Goal: Information Seeking & Learning: Learn about a topic

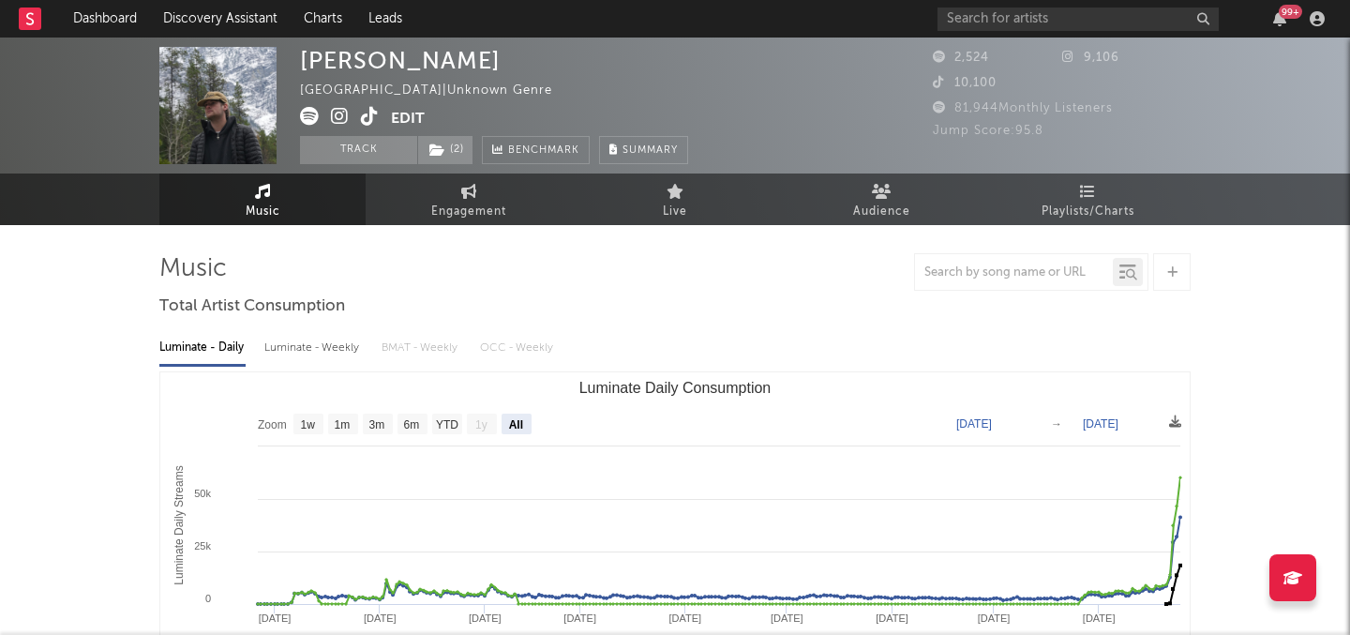
select select "All"
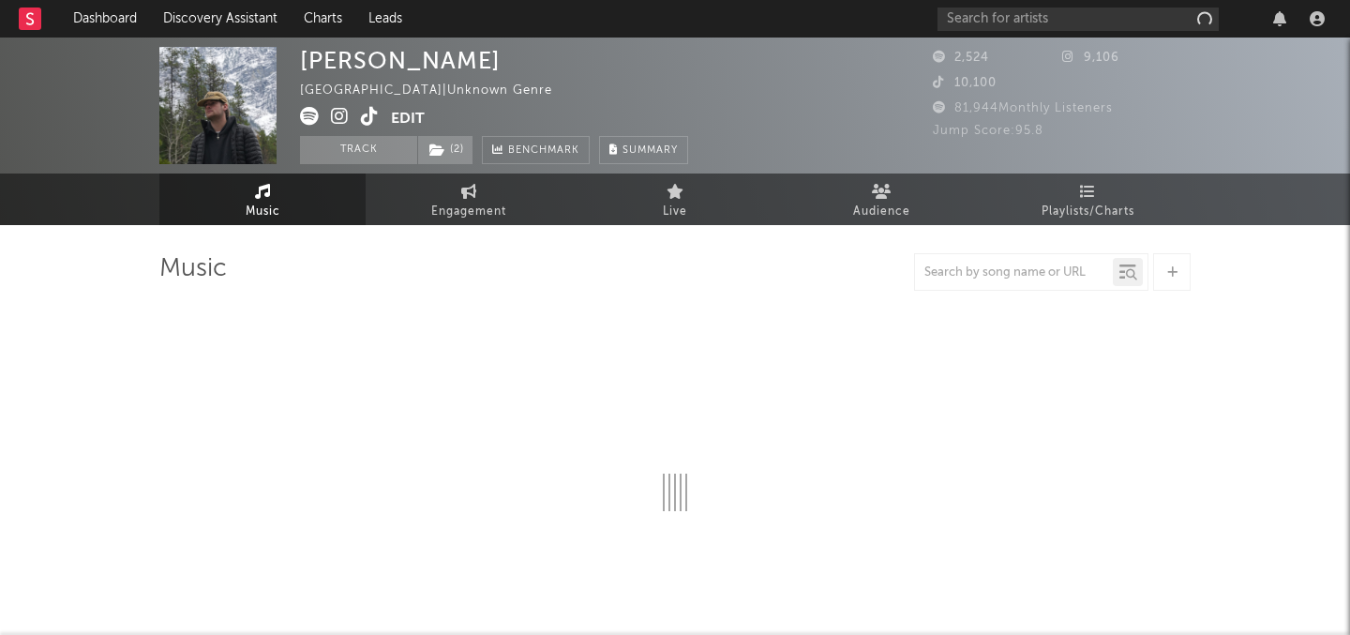
select select "6m"
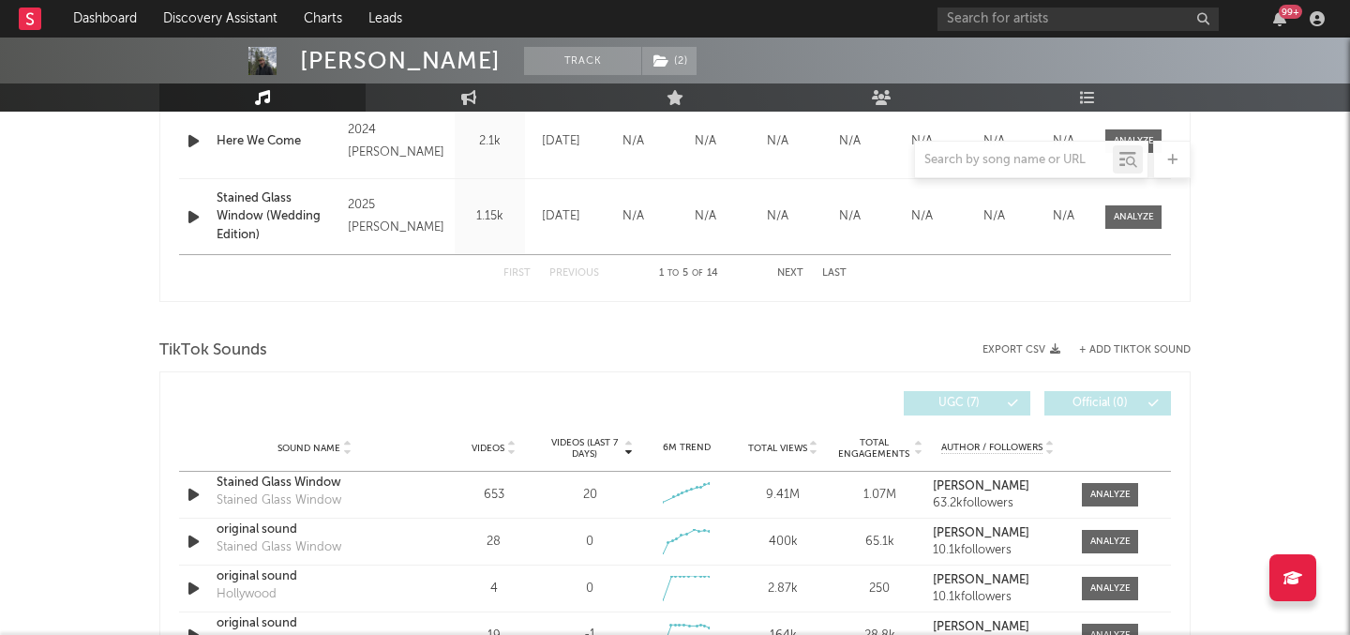
scroll to position [1063, 0]
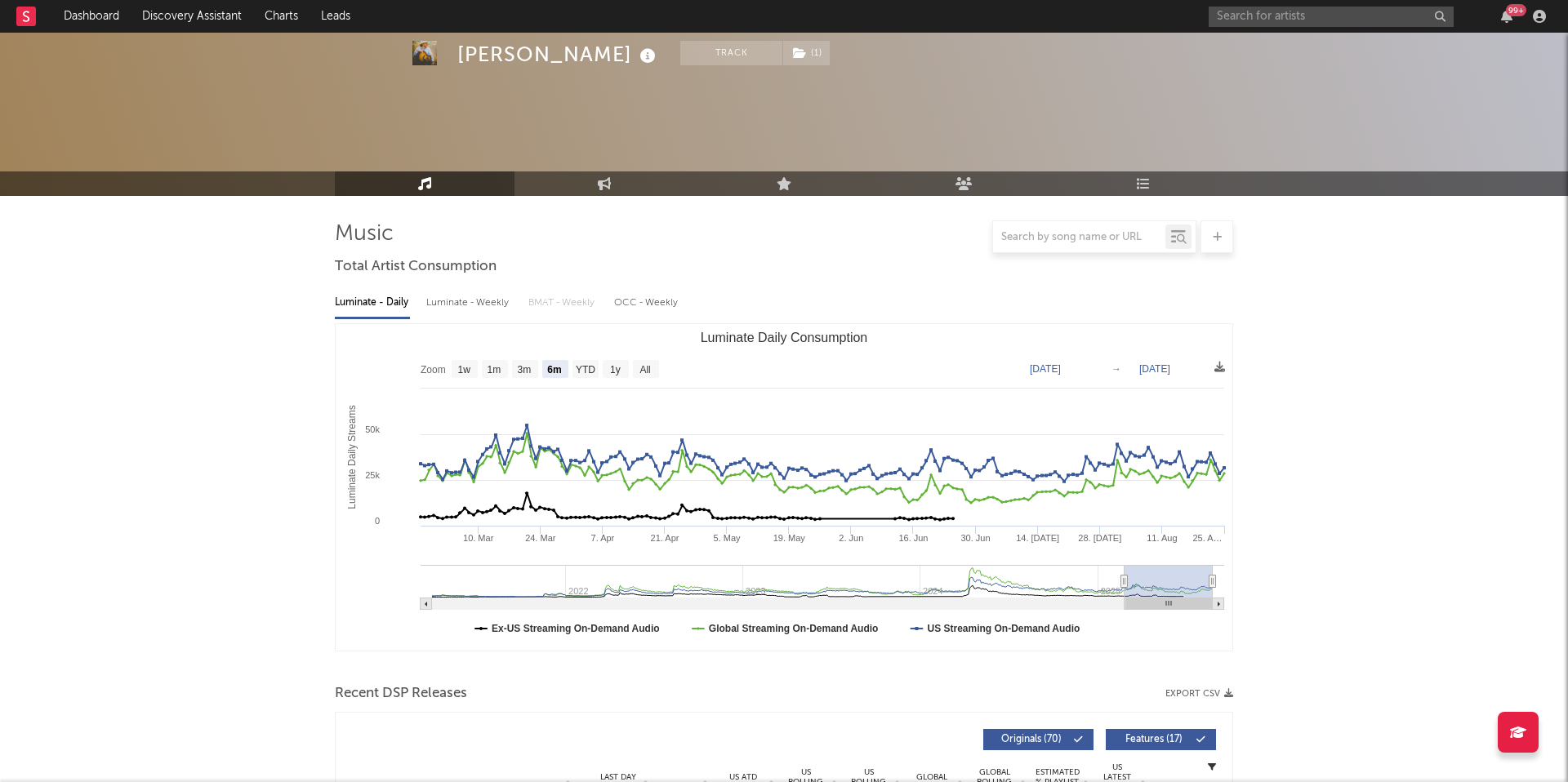
select select "6m"
select select "1w"
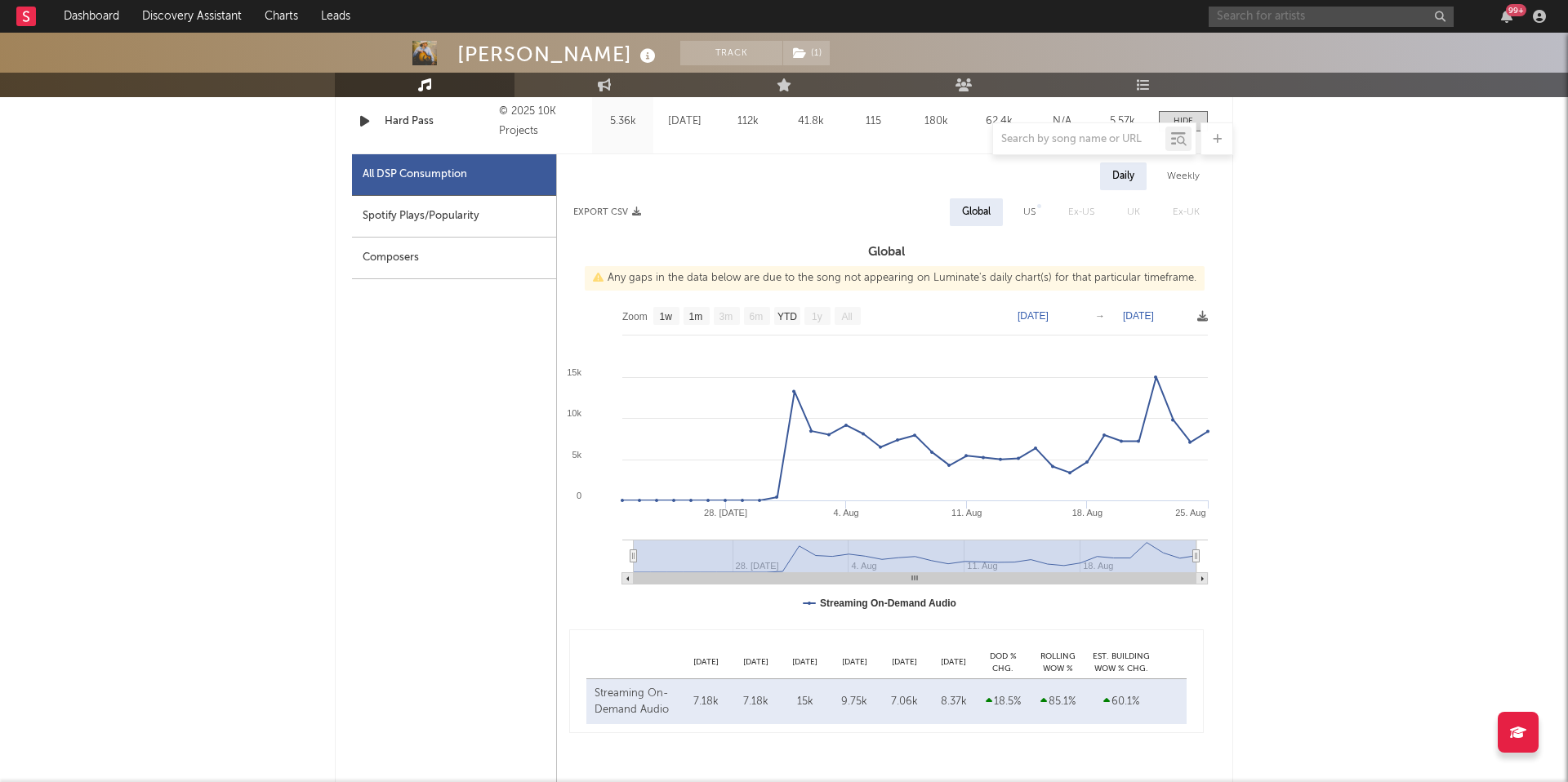
click at [1322, 14] on input "text" at bounding box center [1330, 16] width 245 height 20
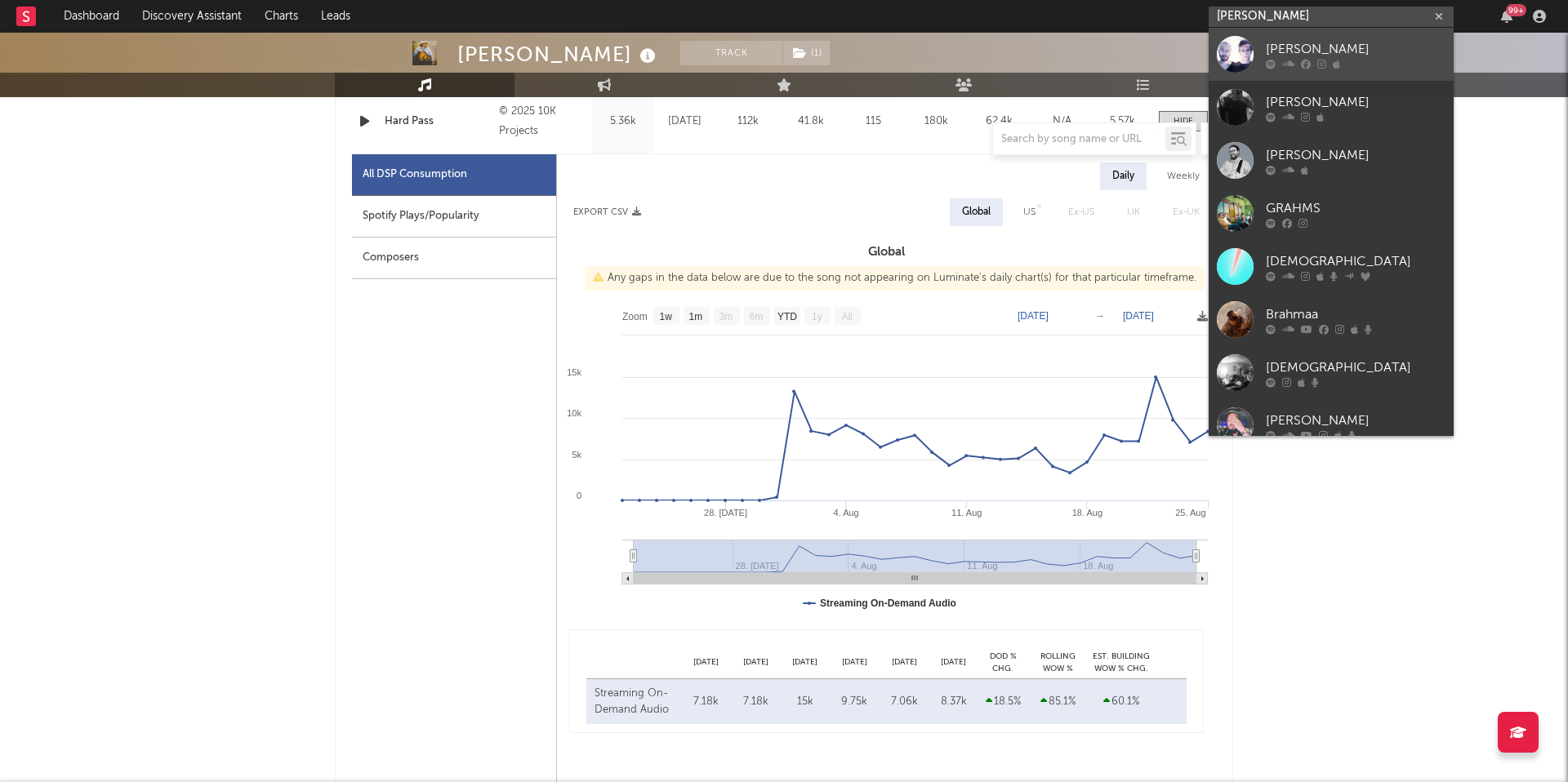
type input "grahm"
click at [1348, 58] on div at bounding box center [1355, 63] width 179 height 10
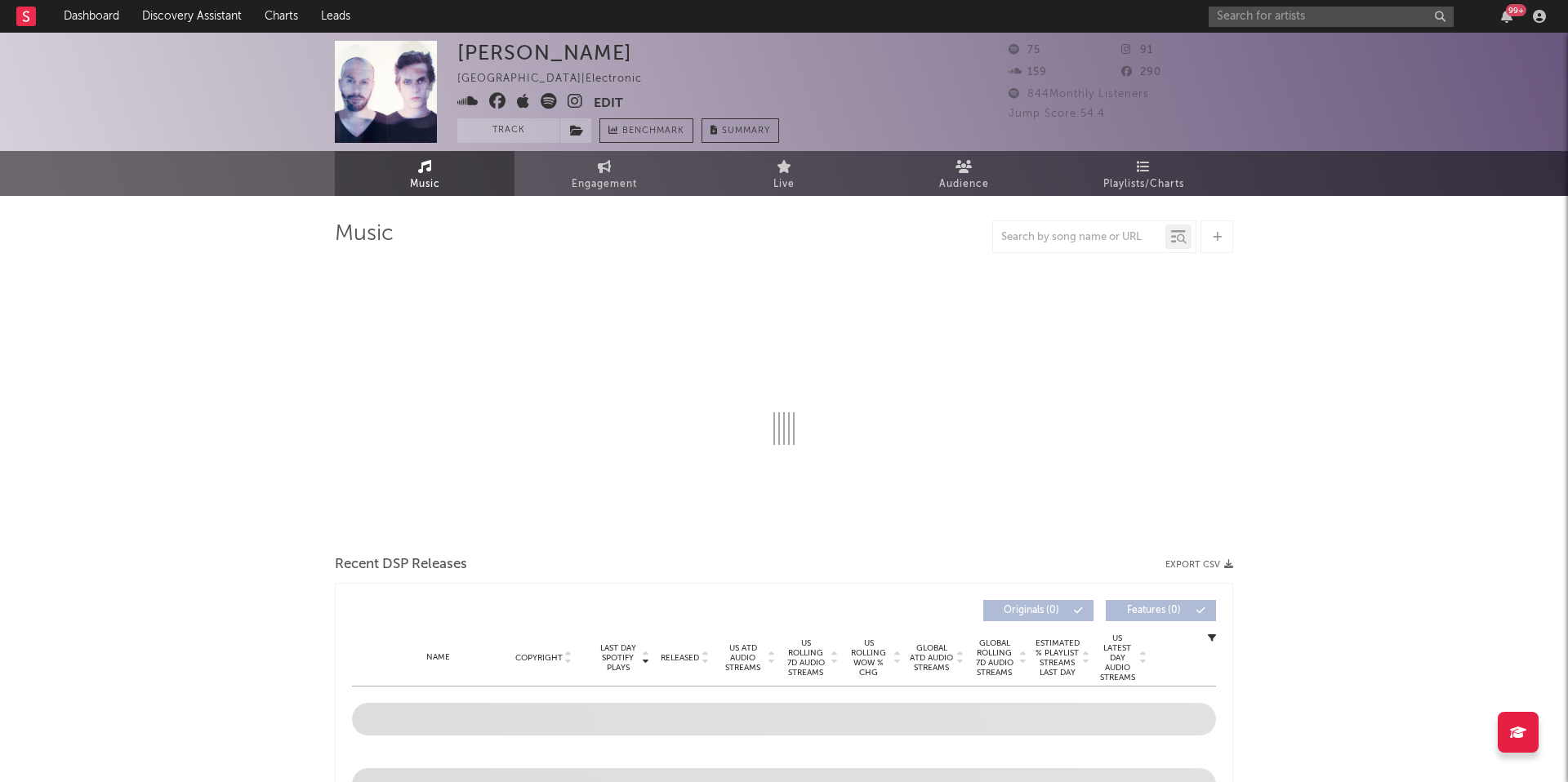
select select "1w"
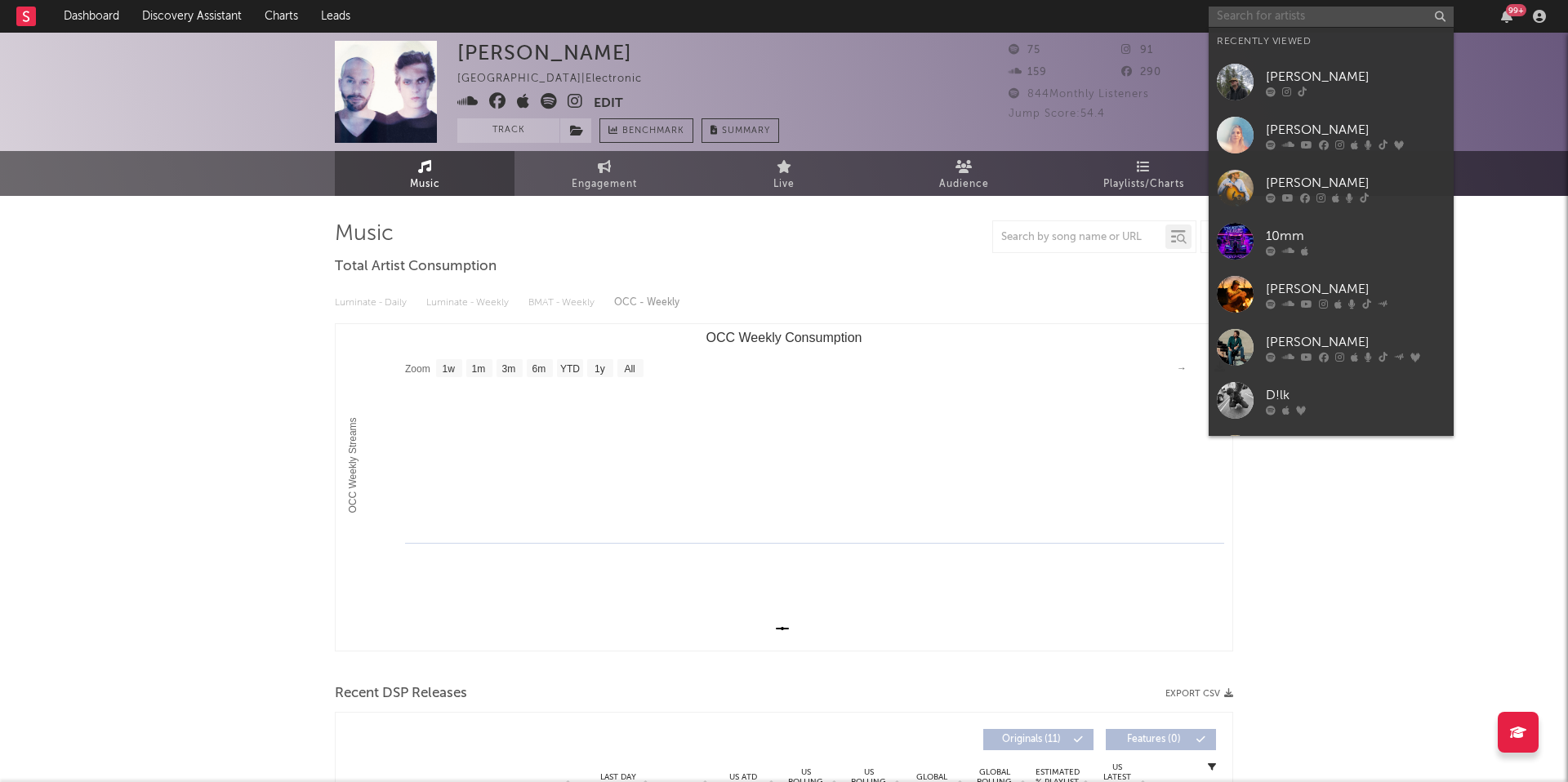
click at [1316, 21] on input "text" at bounding box center [1330, 16] width 245 height 20
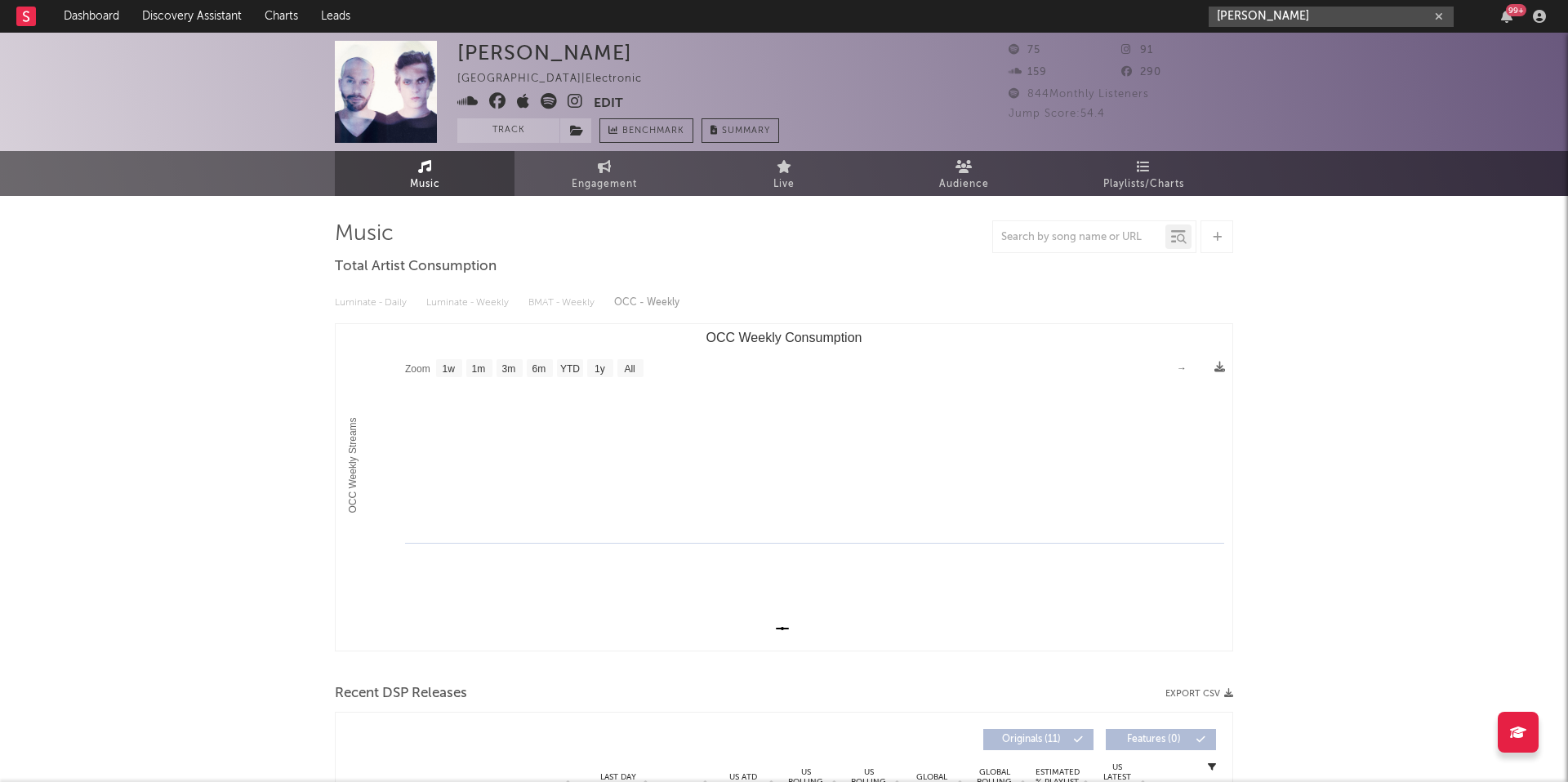
drag, startPoint x: 1290, startPoint y: 15, endPoint x: 915, endPoint y: 15, distance: 375.0
click at [915, 15] on nav "Dashboard Discovery Assistant Charts Leads graham 99 +" at bounding box center [784, 16] width 1568 height 32
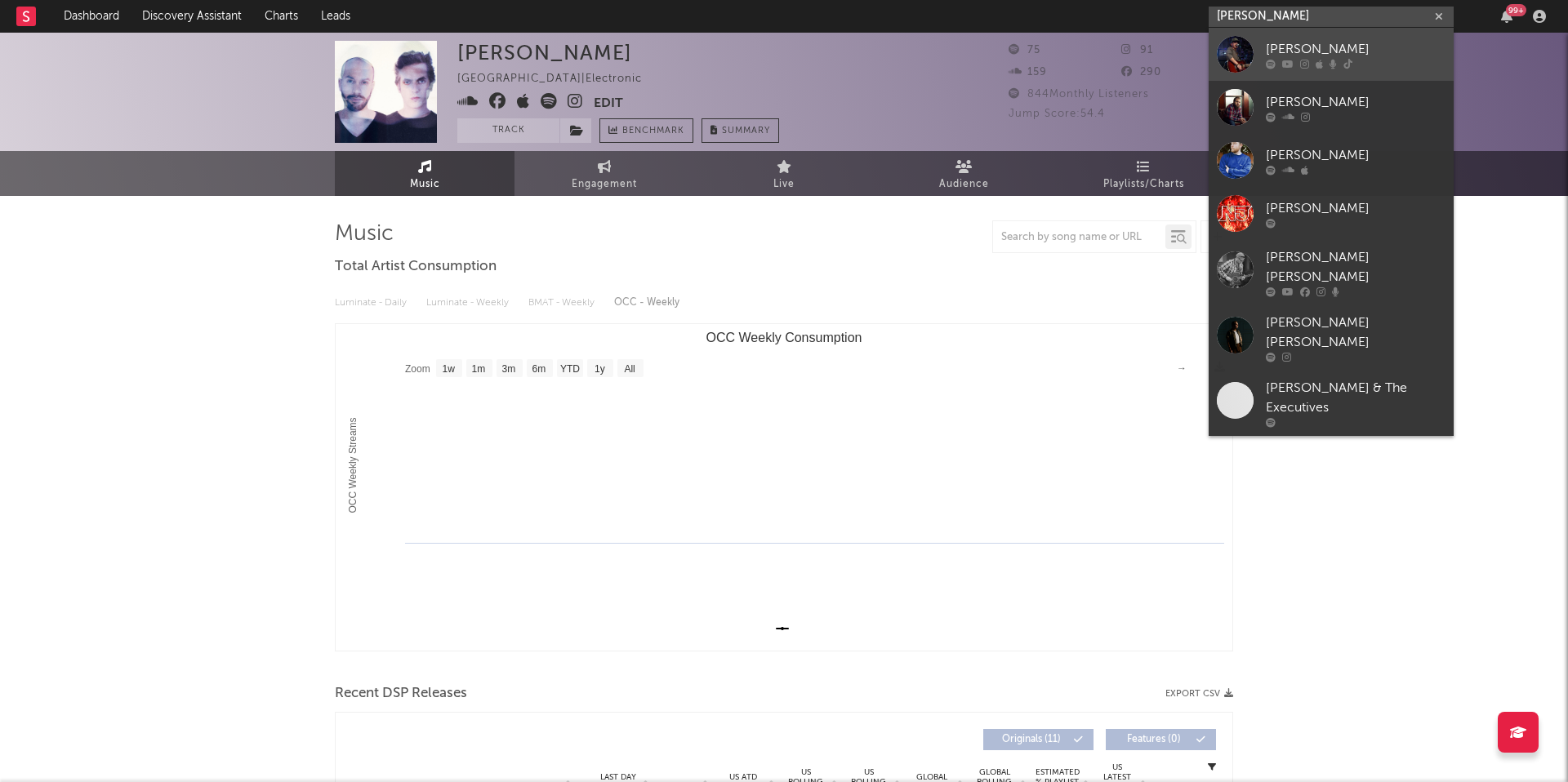
type input "noah james"
click at [1350, 58] on div at bounding box center [1355, 63] width 179 height 10
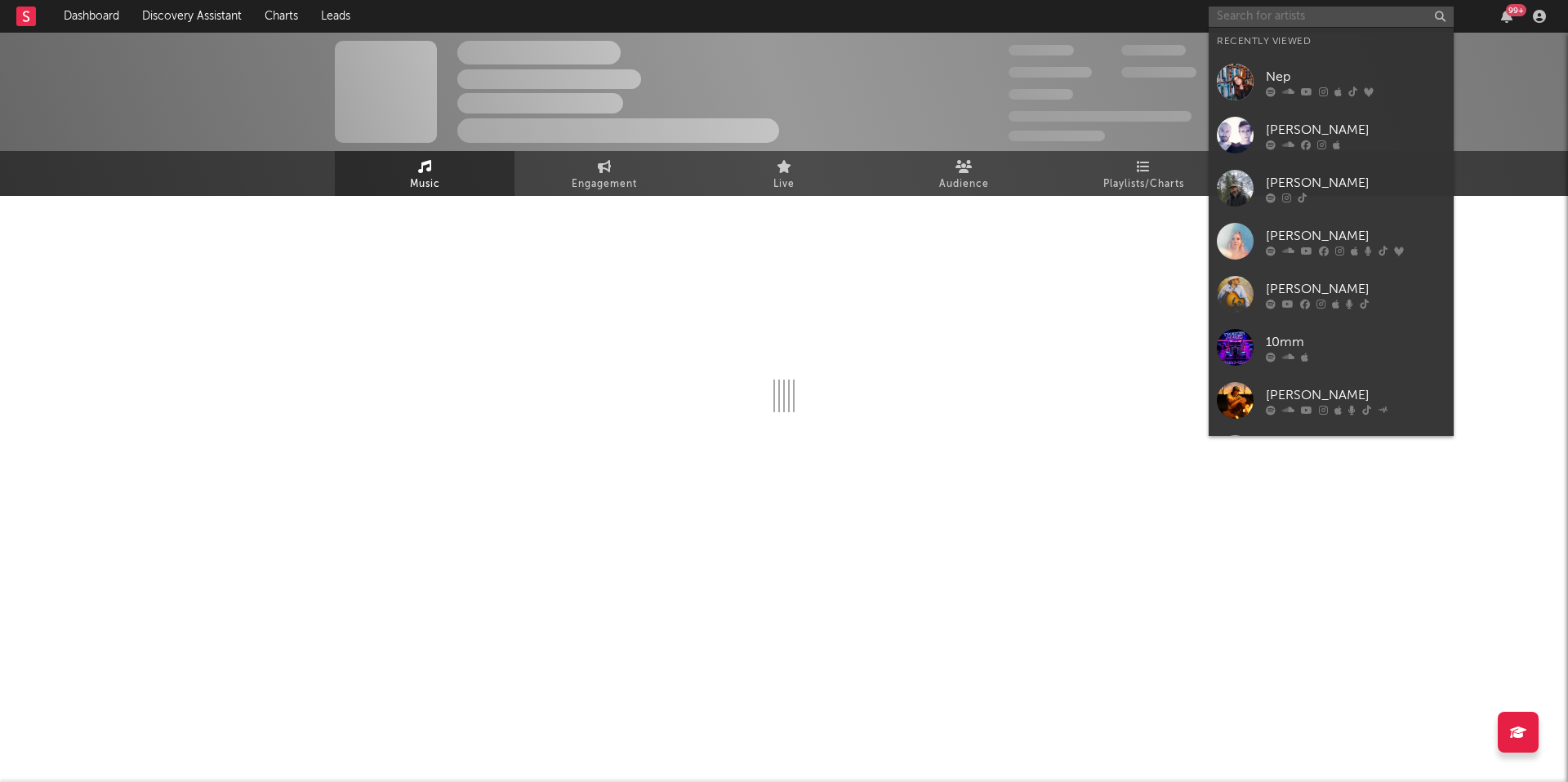
click at [1296, 16] on input "text" at bounding box center [1330, 16] width 245 height 20
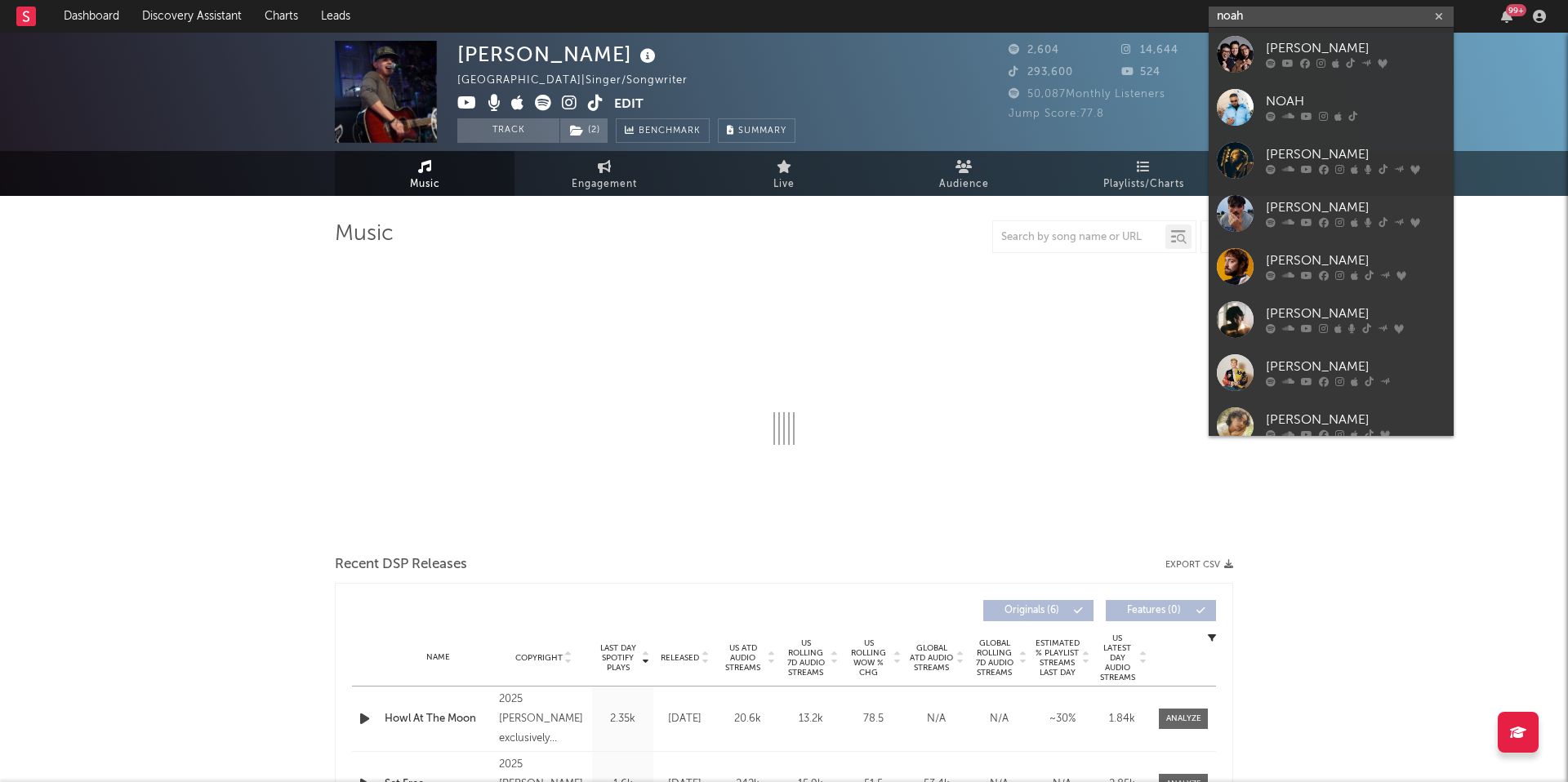
type input "noah j"
select select "1w"
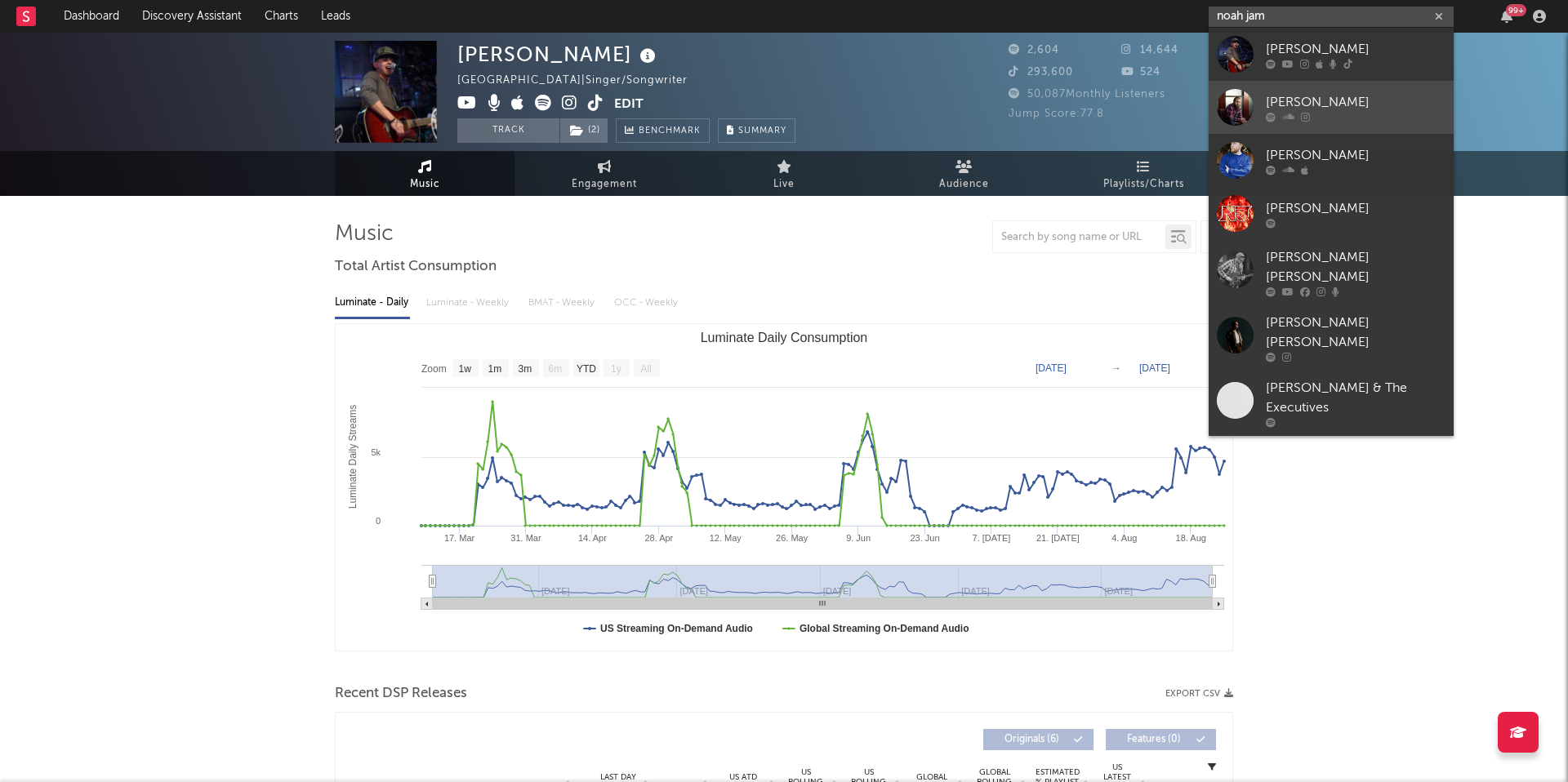
type input "noah jam"
click at [1320, 96] on div "Noah James" at bounding box center [1355, 102] width 179 height 19
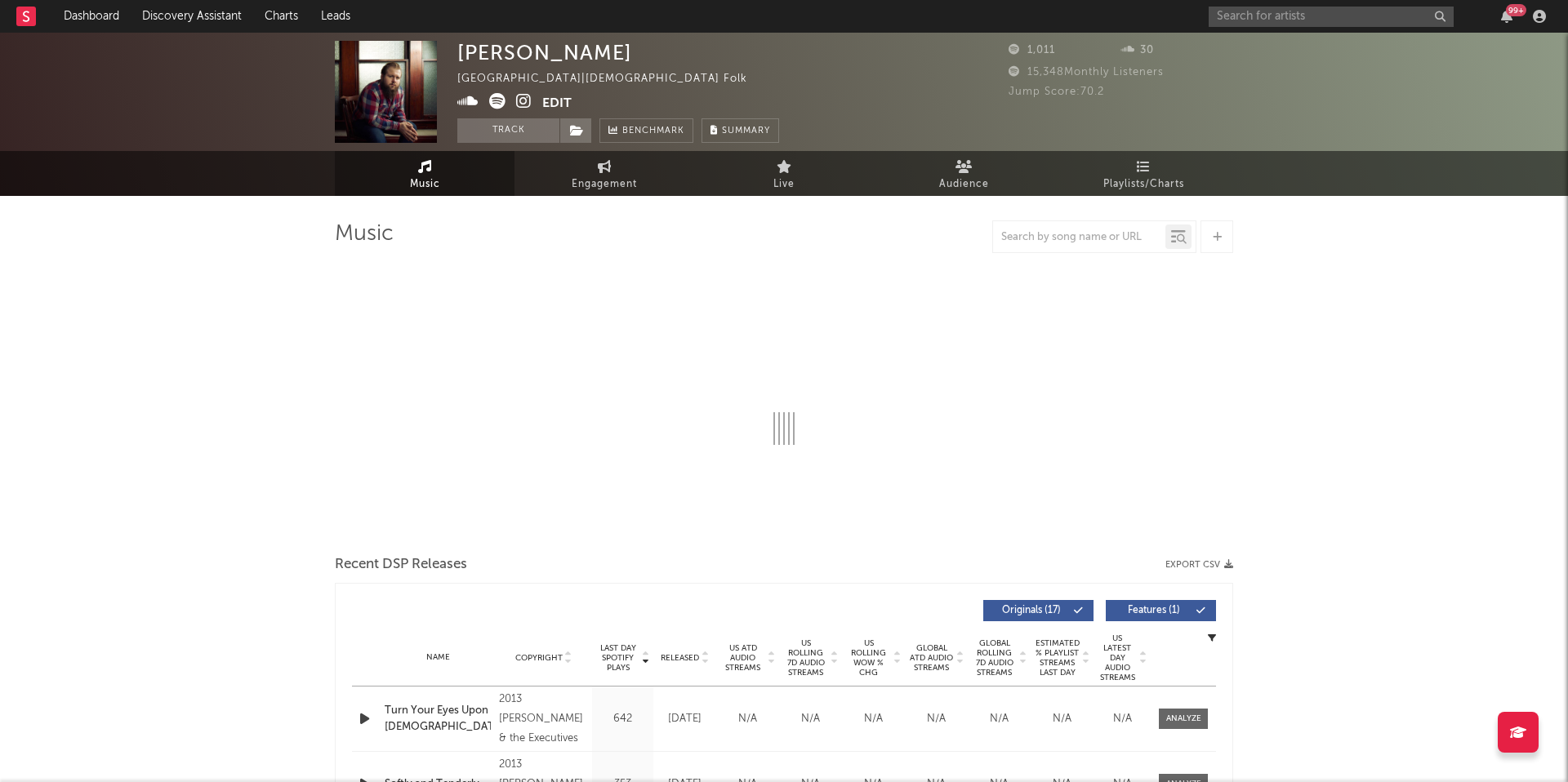
select select "6m"
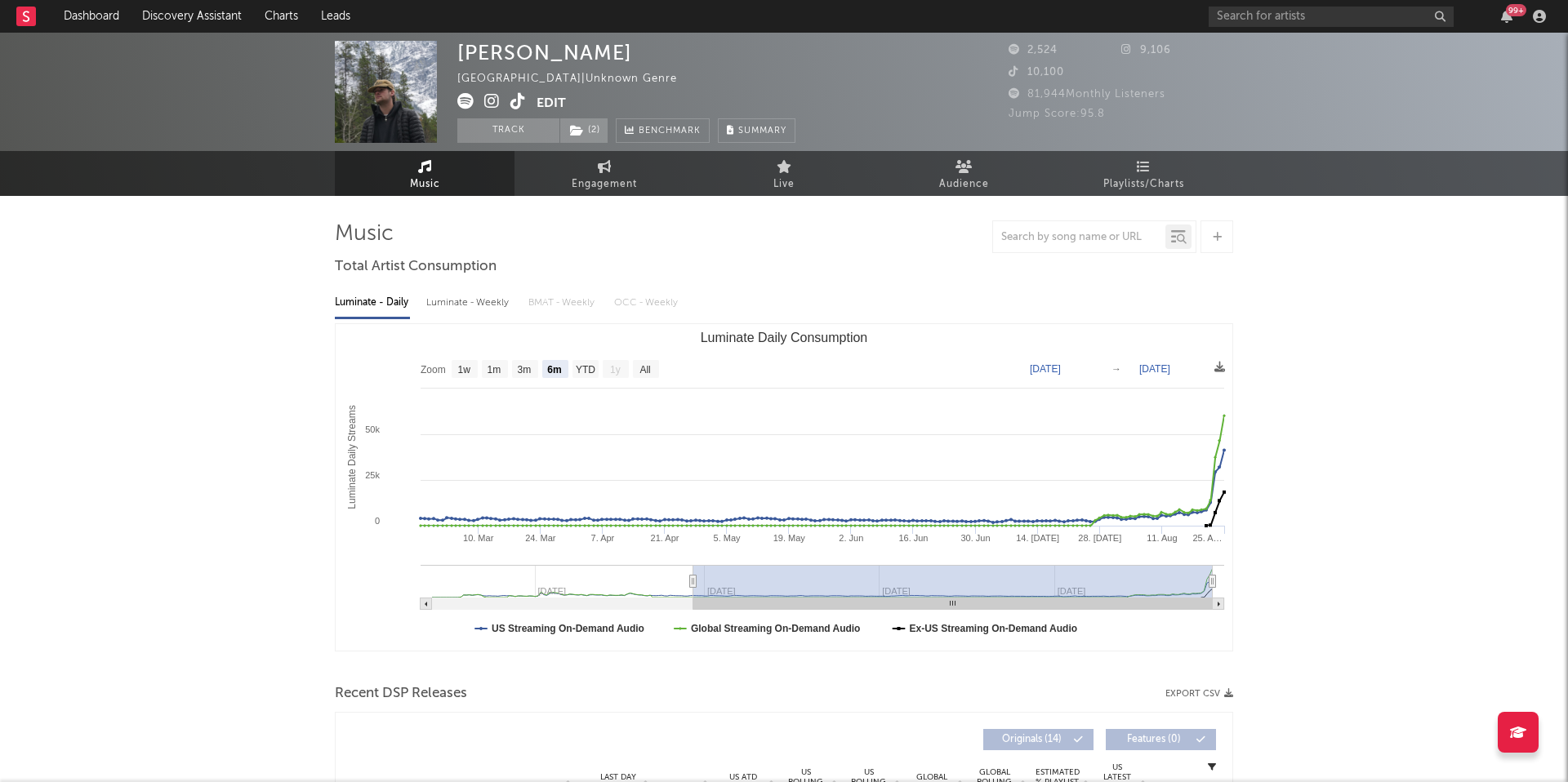
select select "6m"
click at [1258, 19] on input "text" at bounding box center [1330, 16] width 245 height 20
click at [1244, 17] on input "nep" at bounding box center [1330, 16] width 245 height 20
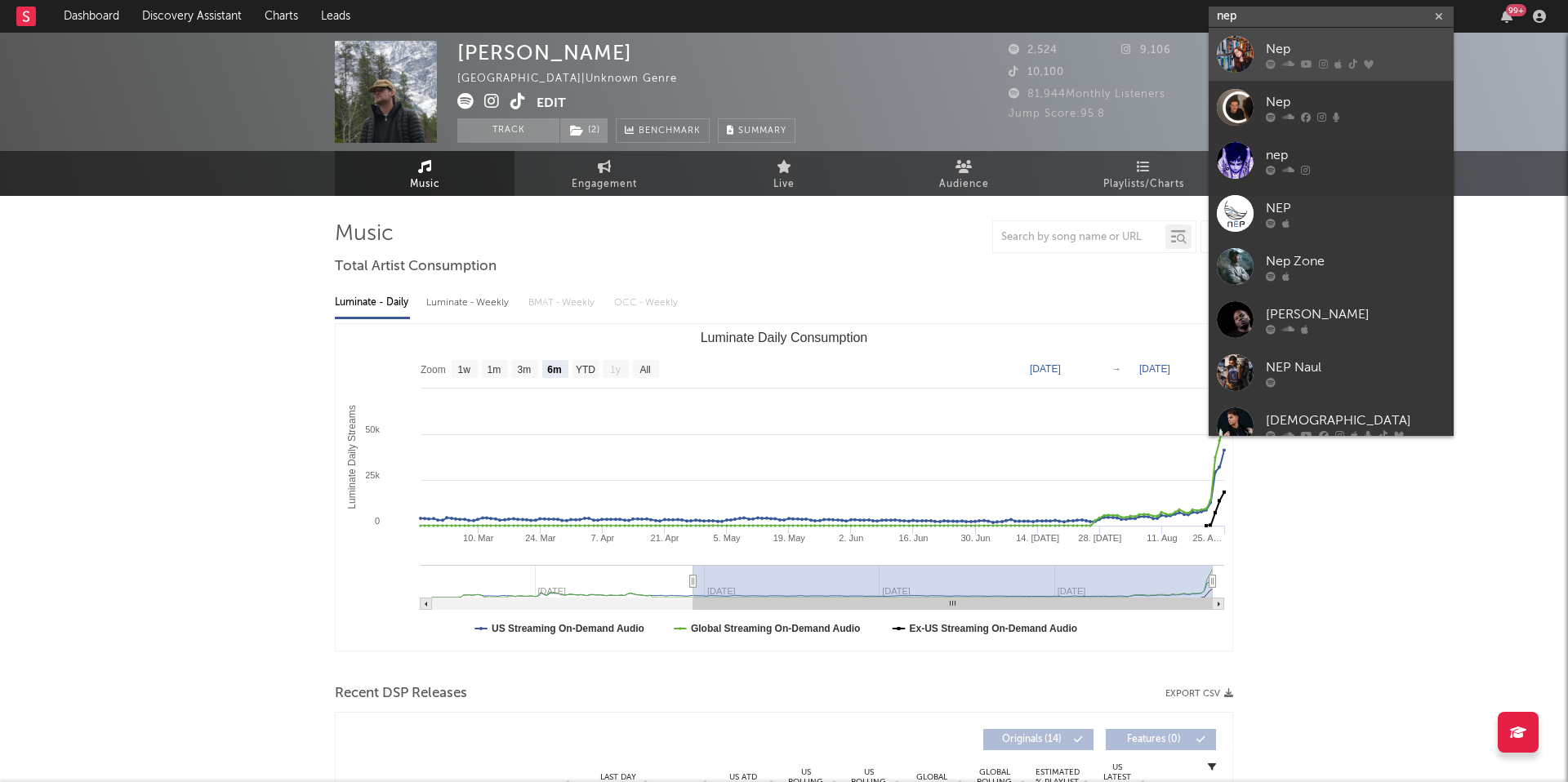
type input "nep"
click at [1287, 68] on icon at bounding box center [1288, 63] width 12 height 10
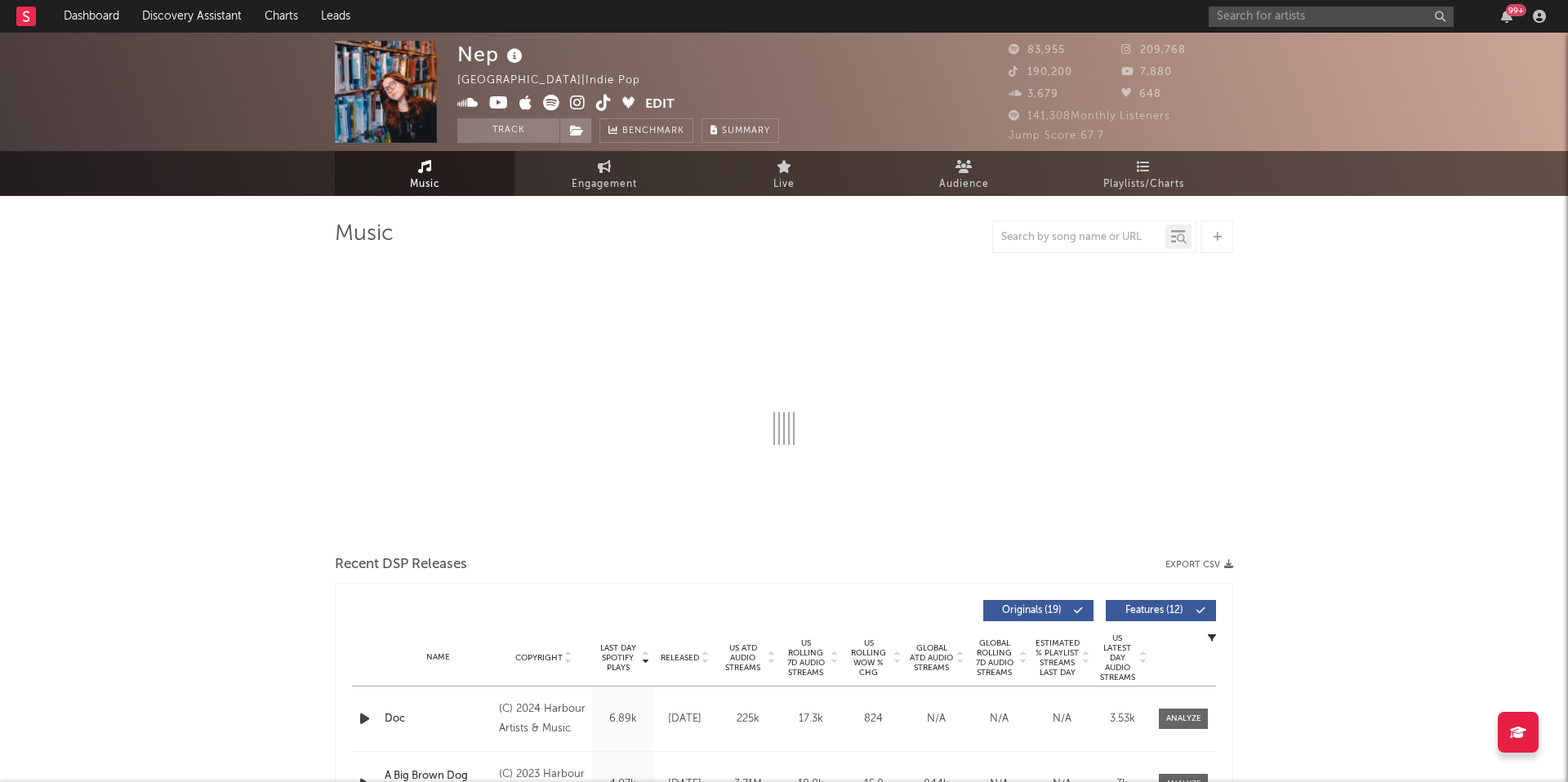
select select "6m"
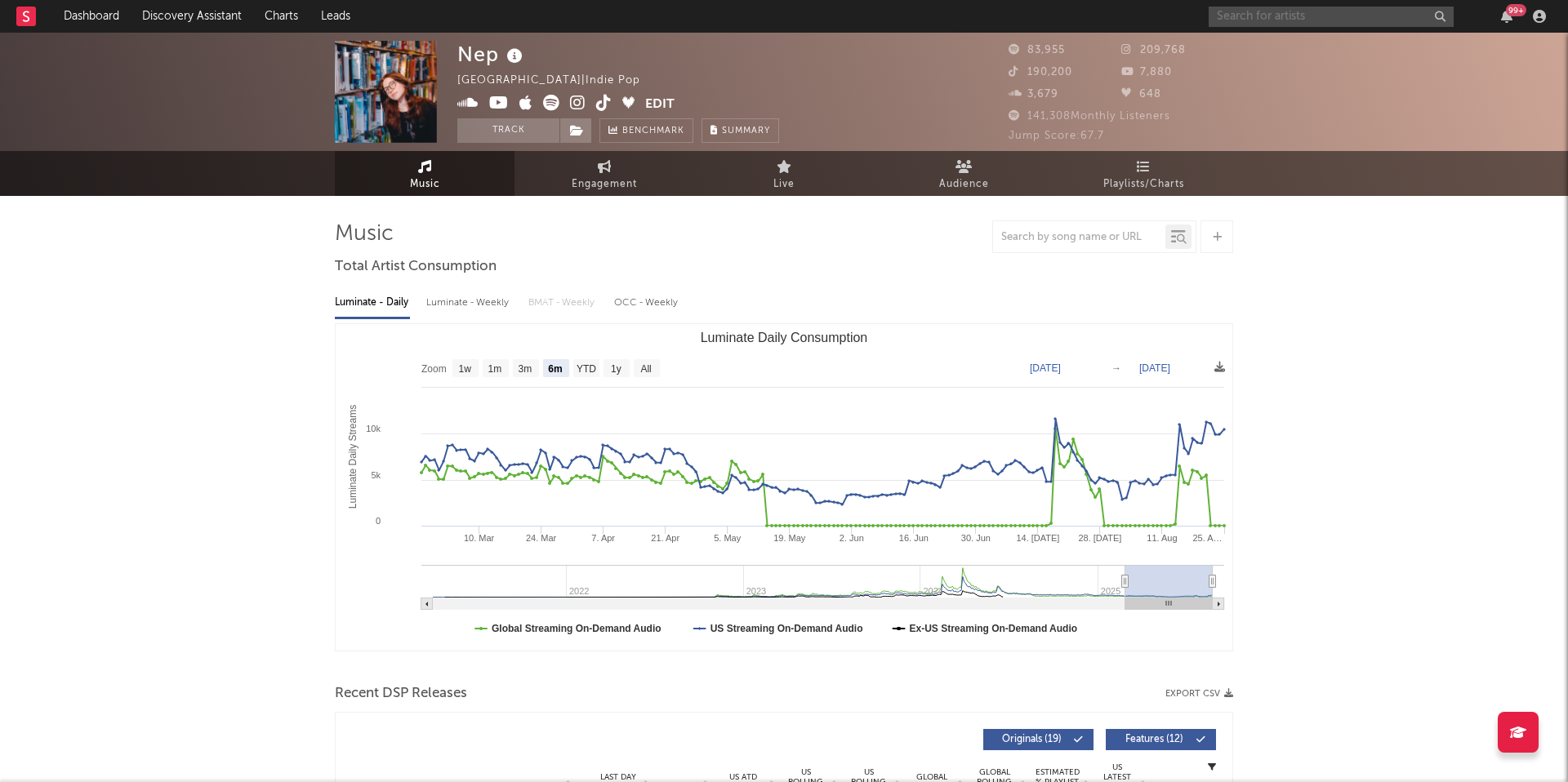
click at [1233, 17] on input "text" at bounding box center [1330, 16] width 245 height 20
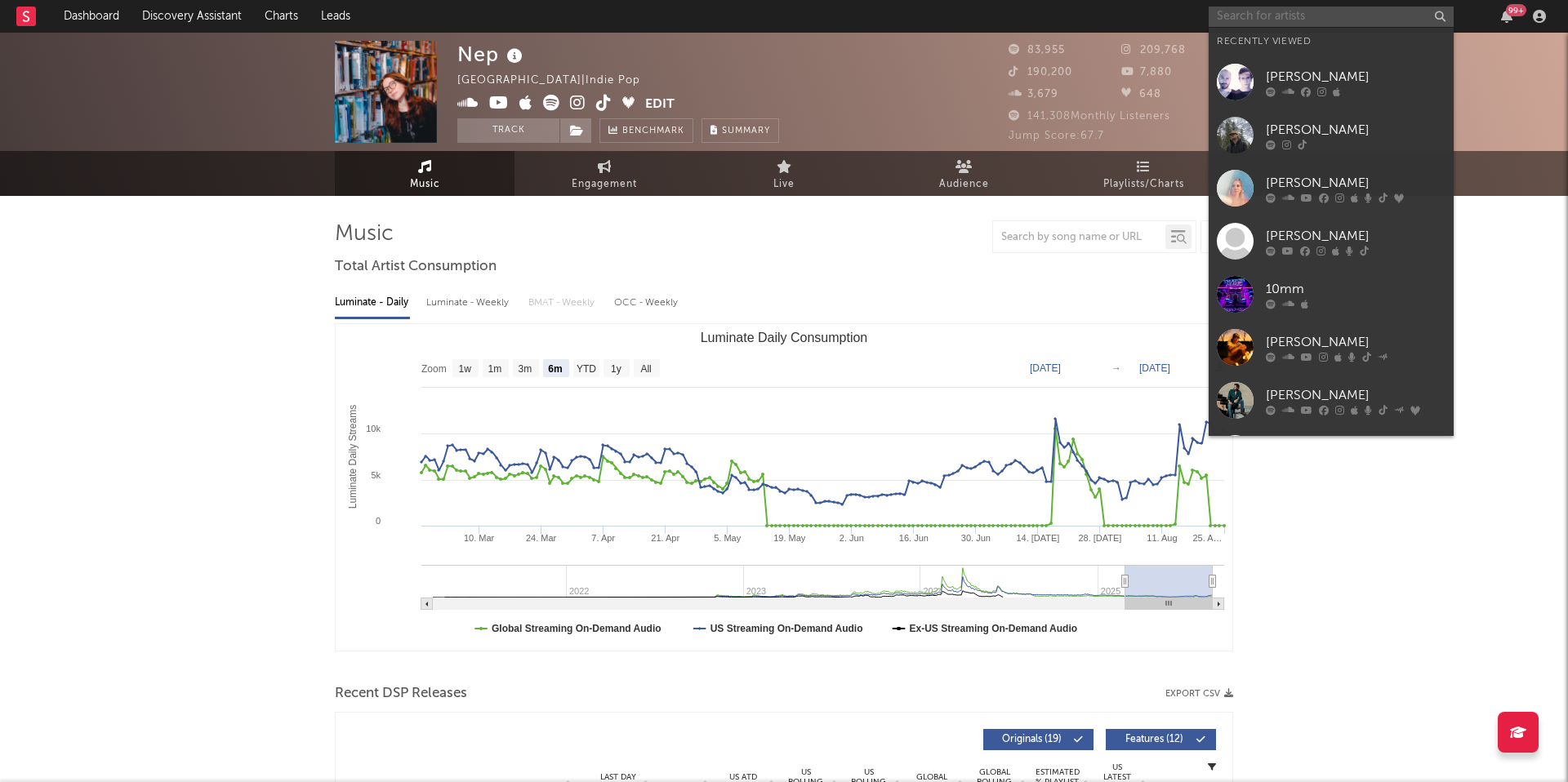
paste input "https://www.tiktok.com/@noahjamesmusic"
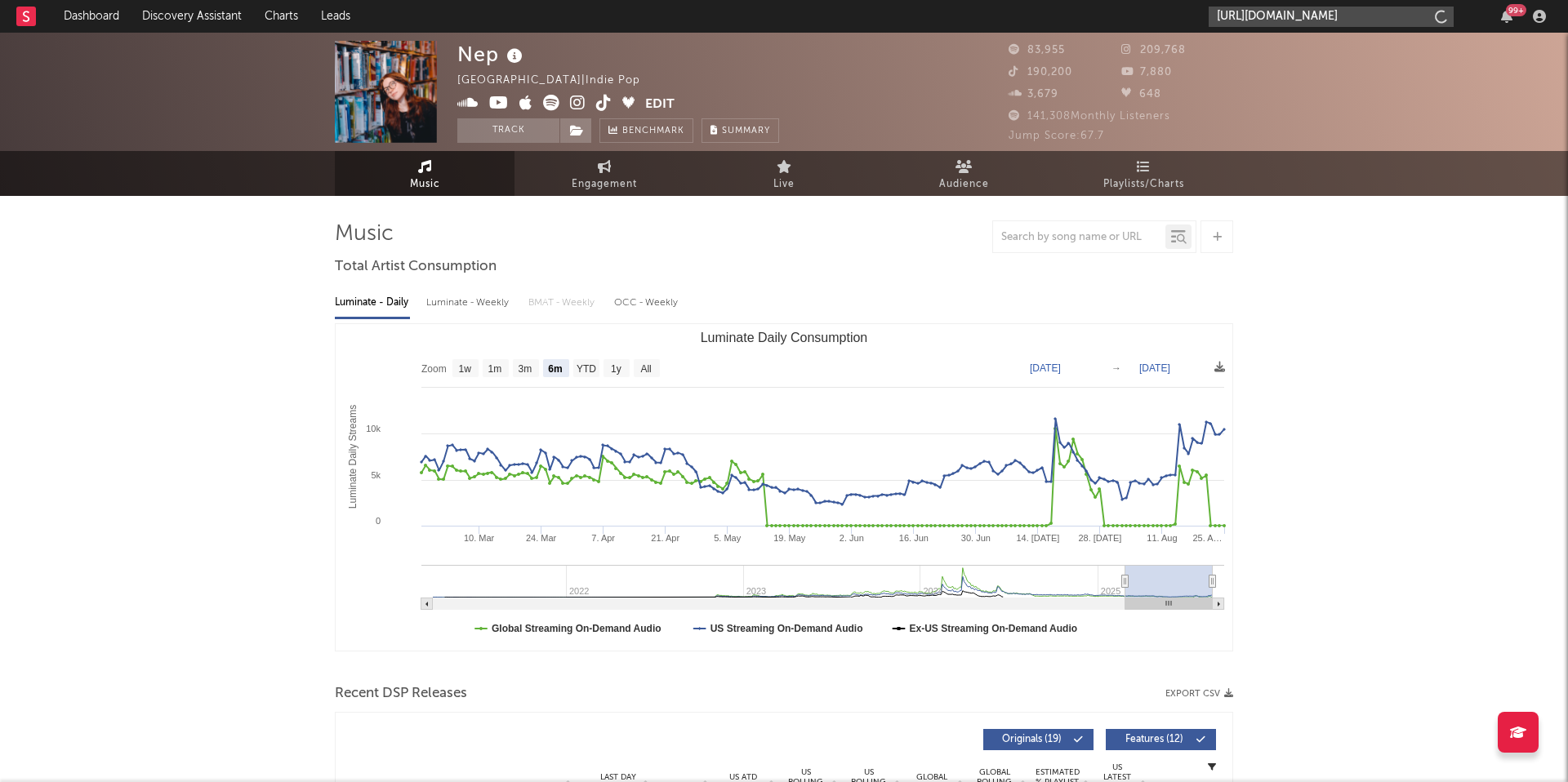
scroll to position [0, 14]
type input "https://www.tiktok.com/@noahjamesmusic"
click at [1333, 11] on input "https://www.tiktok.com/@noahjamesmusic" at bounding box center [1330, 16] width 245 height 20
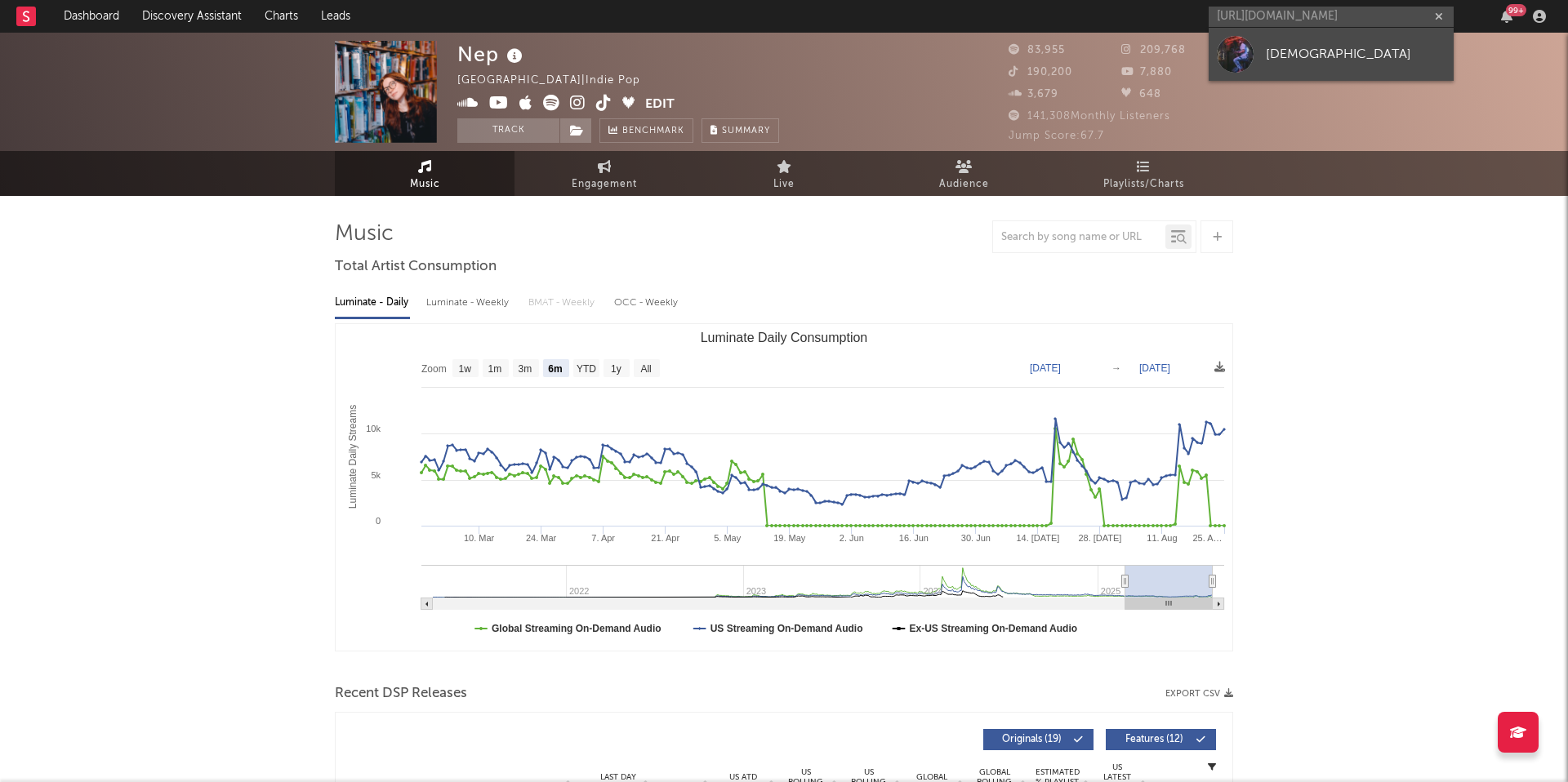
click at [1327, 52] on div "noahjamesmusic" at bounding box center [1355, 54] width 179 height 19
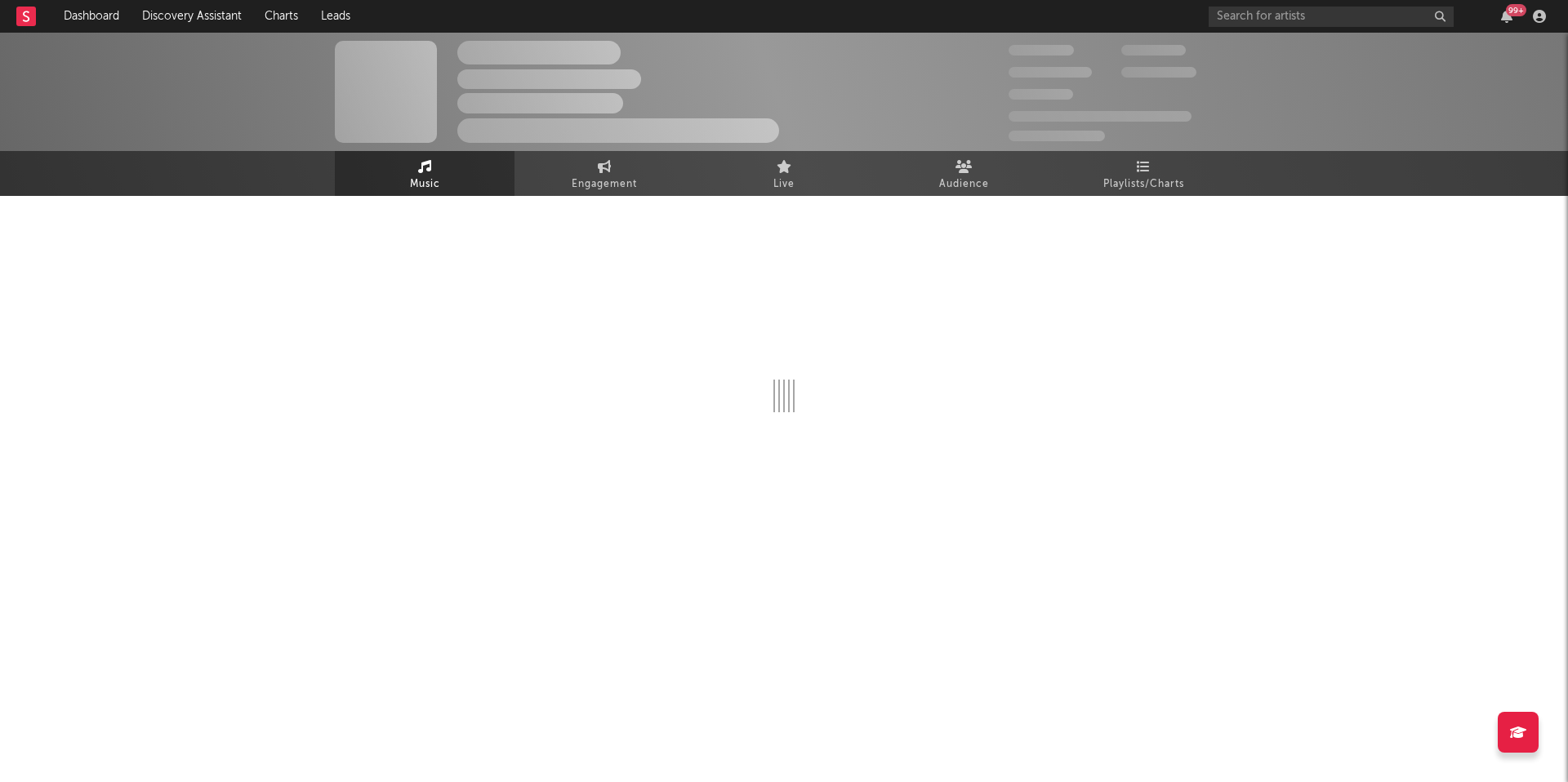
select select "1w"
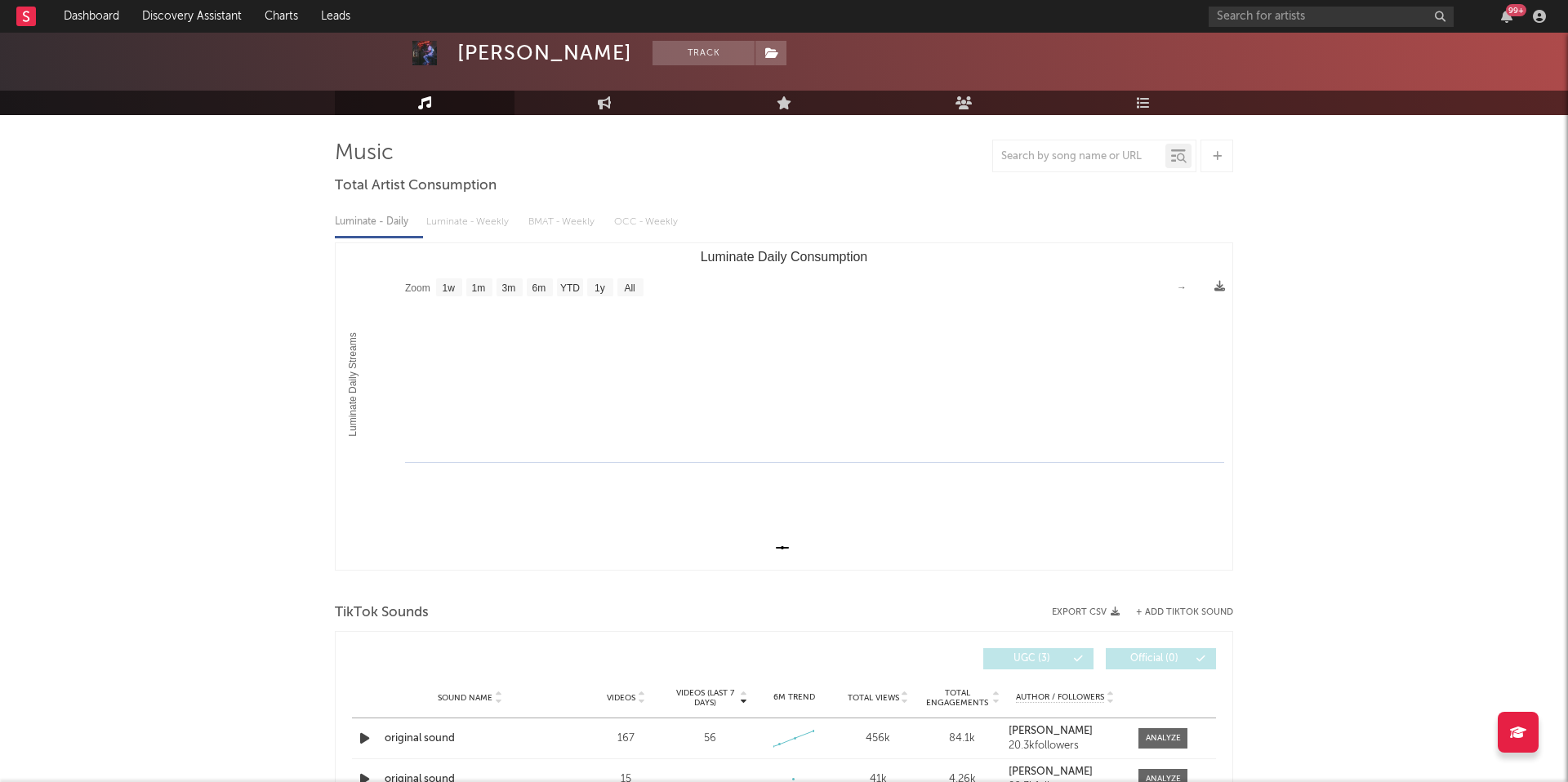
scroll to position [259, 0]
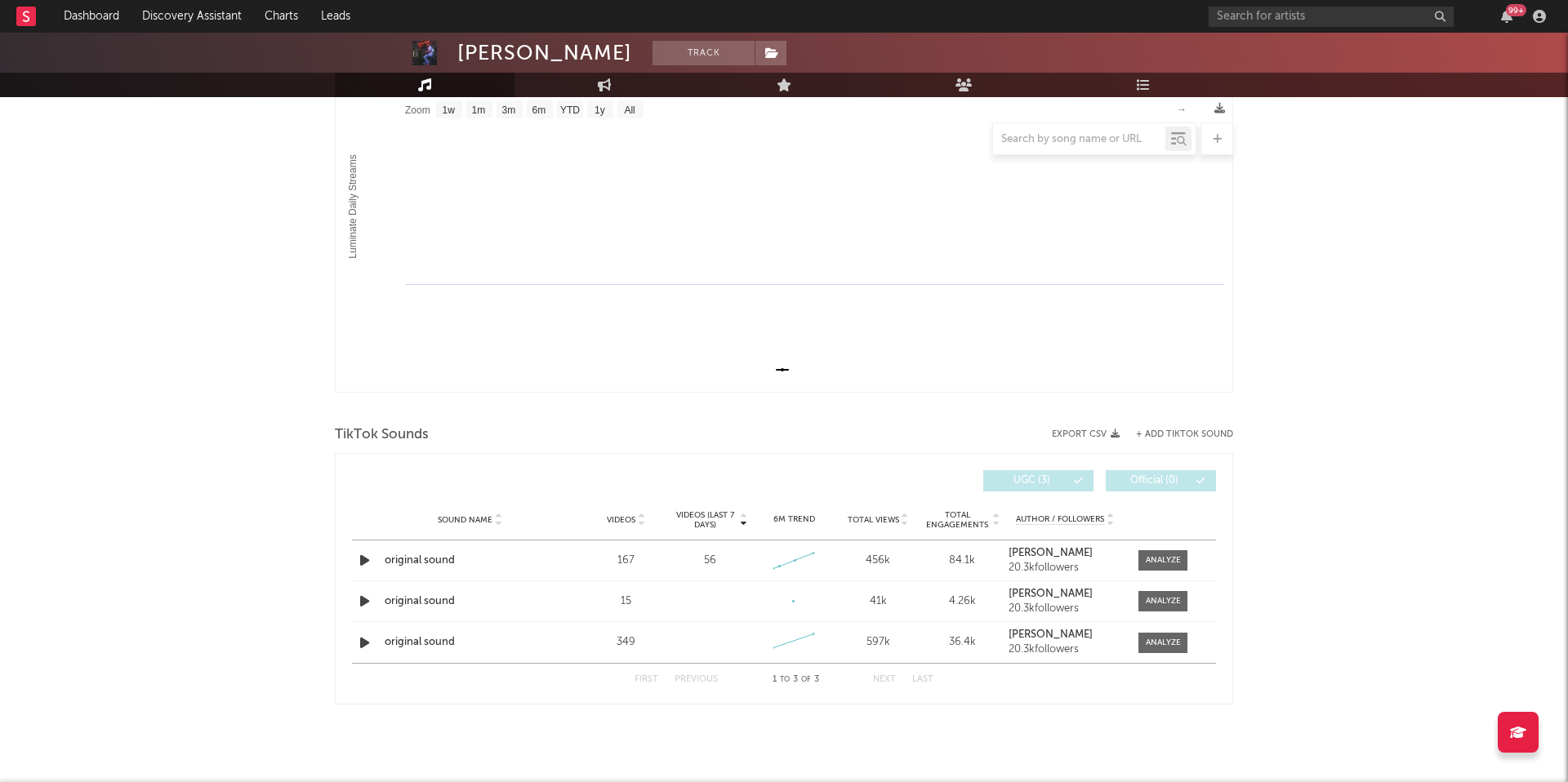
click at [631, 525] on div "Videos" at bounding box center [625, 520] width 76 height 12
click at [1172, 563] on div at bounding box center [1163, 560] width 35 height 12
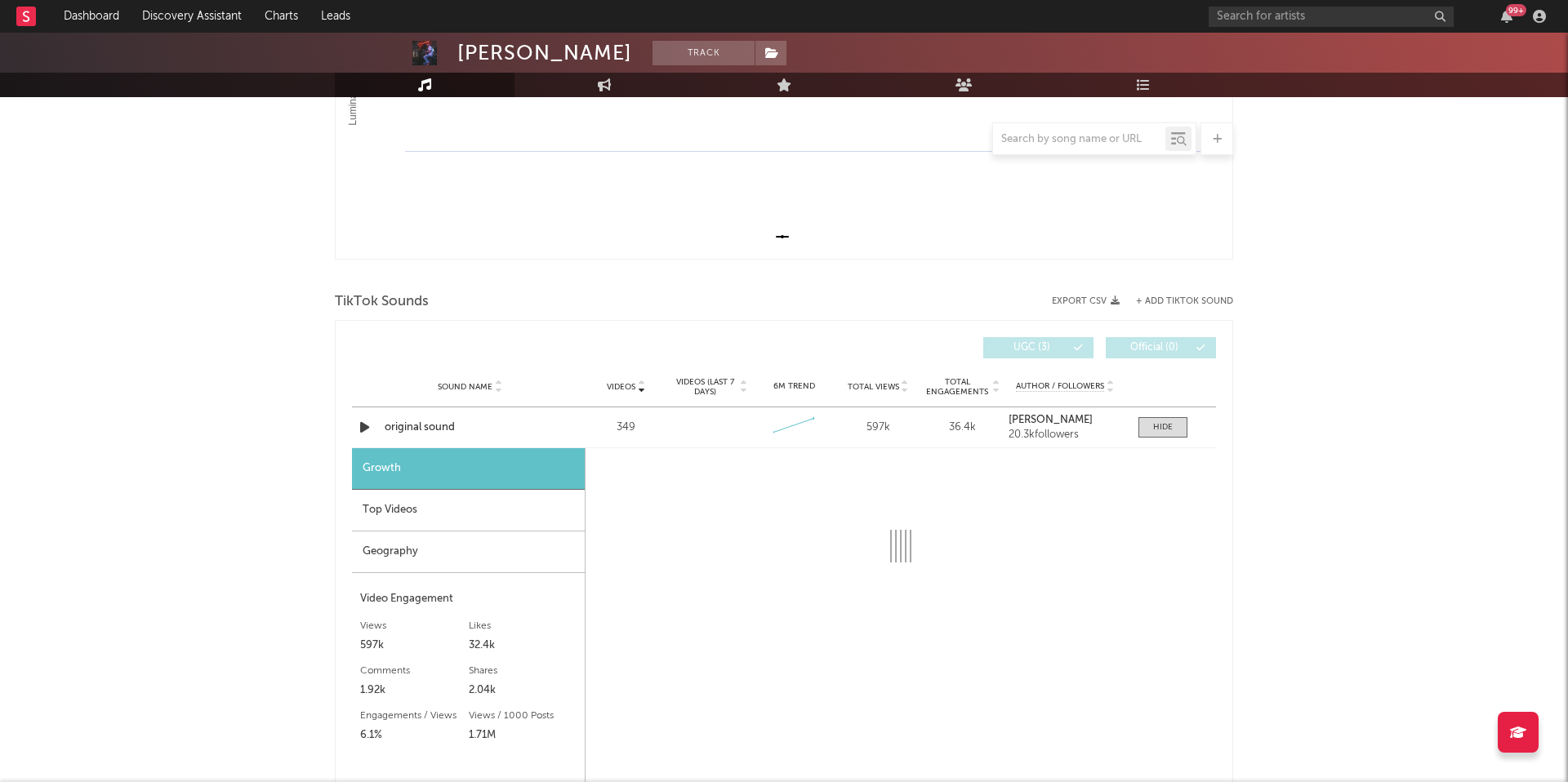
select select "1w"
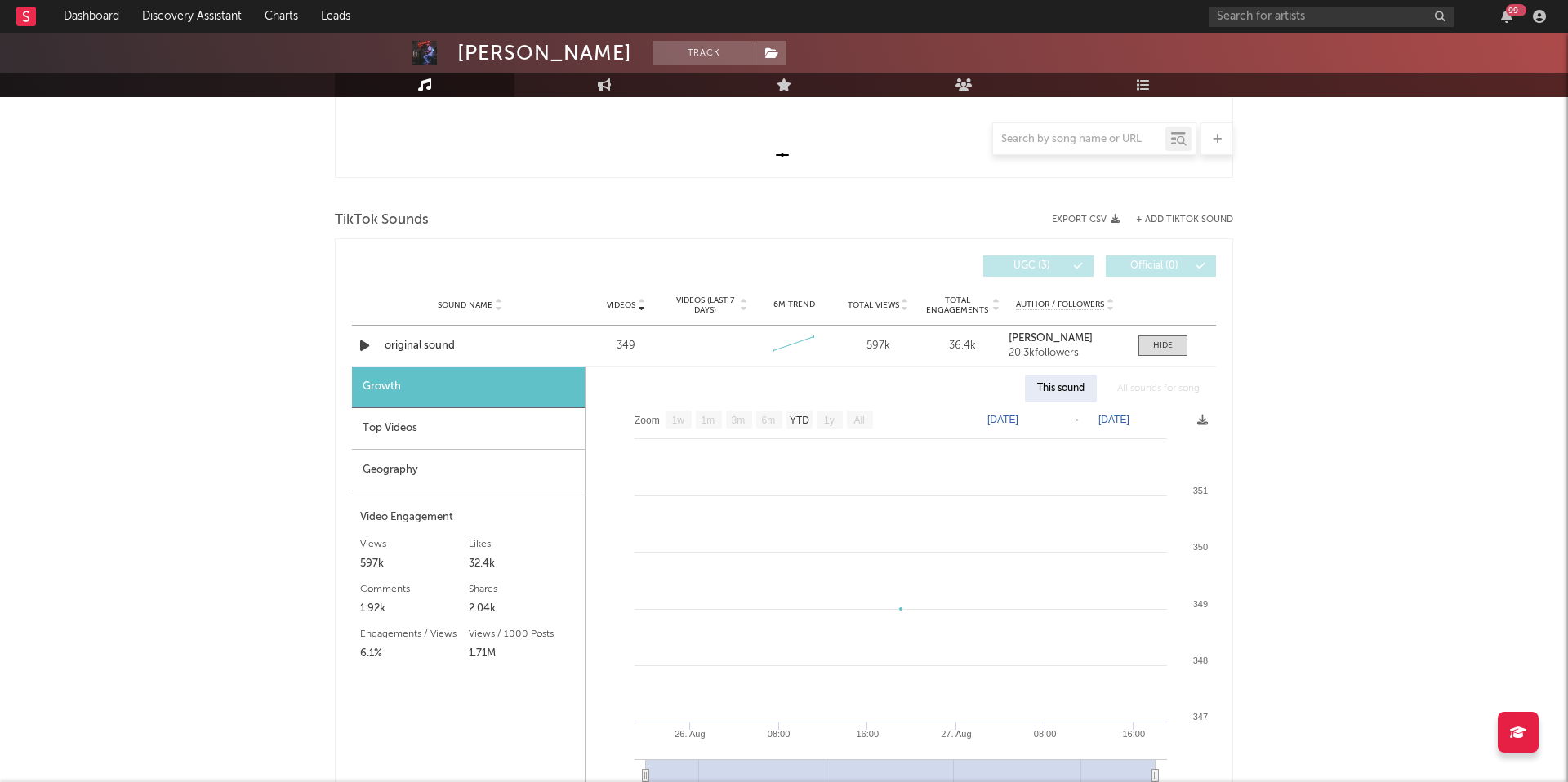
scroll to position [476, 0]
click at [421, 343] on div "original sound" at bounding box center [470, 342] width 171 height 17
